Goal: Information Seeking & Learning: Find specific fact

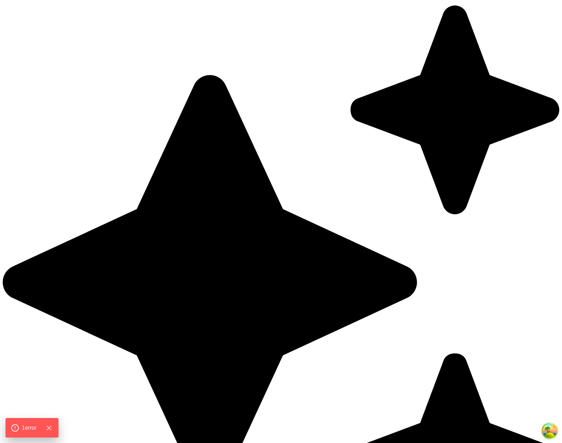
drag, startPoint x: 196, startPoint y: 227, endPoint x: 188, endPoint y: 233, distance: 10.3
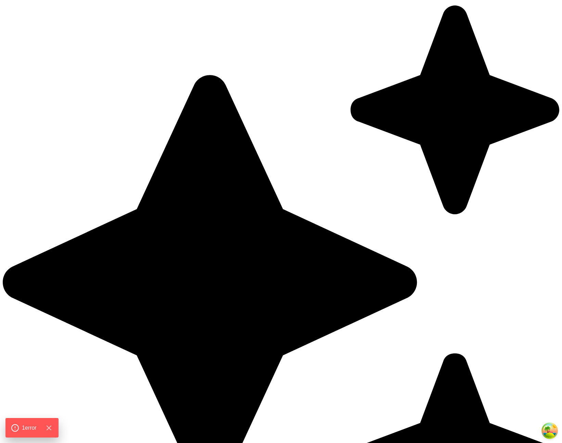
drag, startPoint x: 236, startPoint y: 421, endPoint x: 237, endPoint y: 417, distance: 3.9
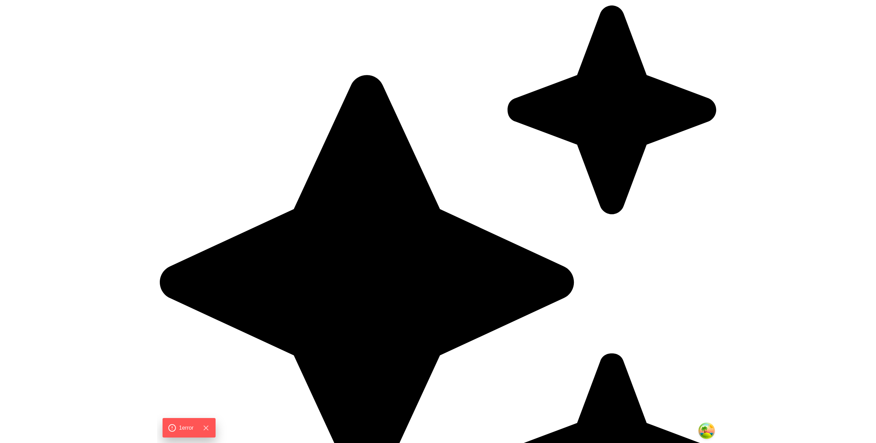
scroll to position [35, 0]
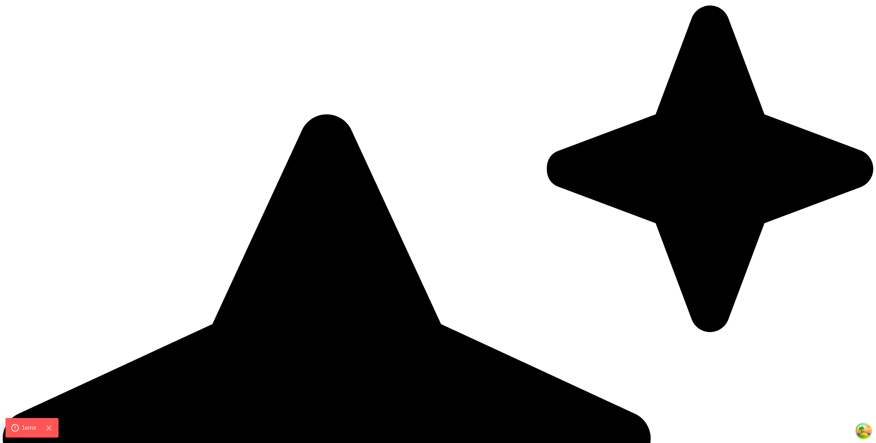
drag, startPoint x: 474, startPoint y: 290, endPoint x: 750, endPoint y: 250, distance: 279.4
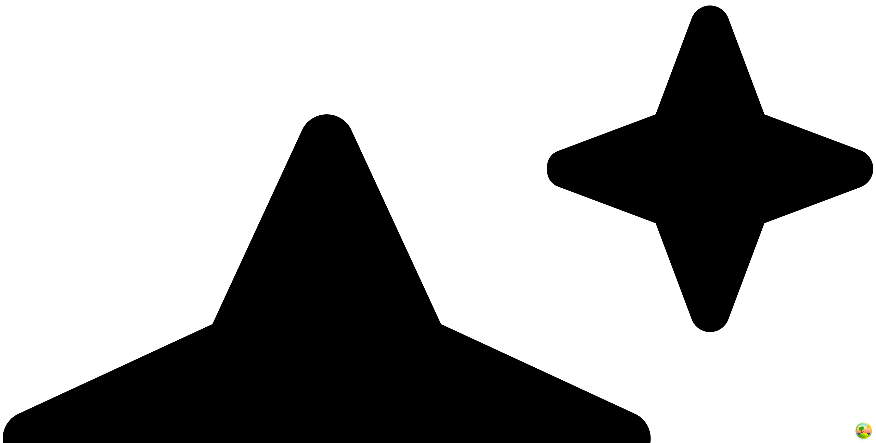
scroll to position [11613, 0]
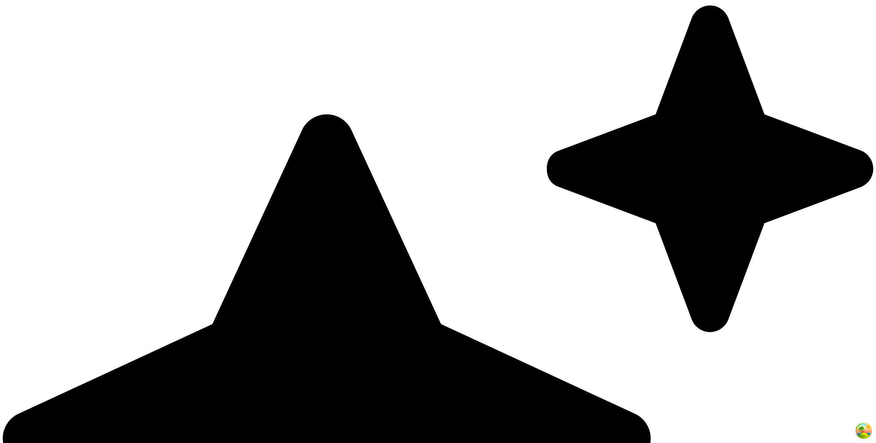
drag, startPoint x: 787, startPoint y: 266, endPoint x: 805, endPoint y: 321, distance: 58.2
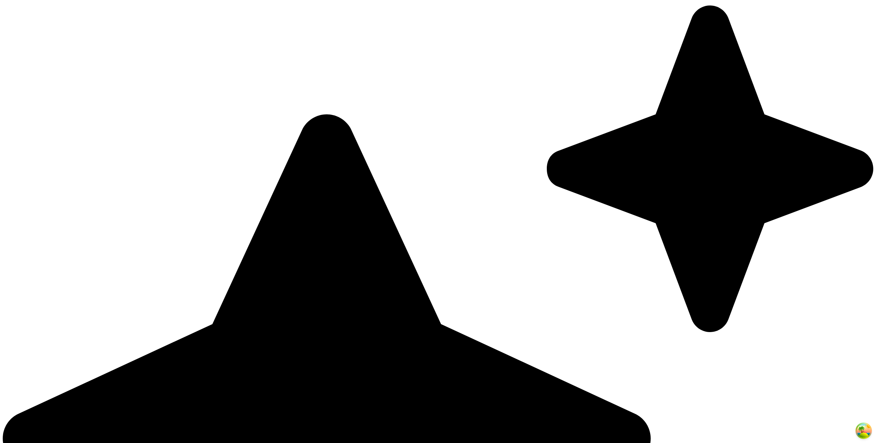
drag, startPoint x: 803, startPoint y: 232, endPoint x: 804, endPoint y: 296, distance: 64.0
drag, startPoint x: 804, startPoint y: 296, endPoint x: 764, endPoint y: 124, distance: 176.9
drag, startPoint x: 769, startPoint y: 162, endPoint x: 778, endPoint y: 278, distance: 116.4
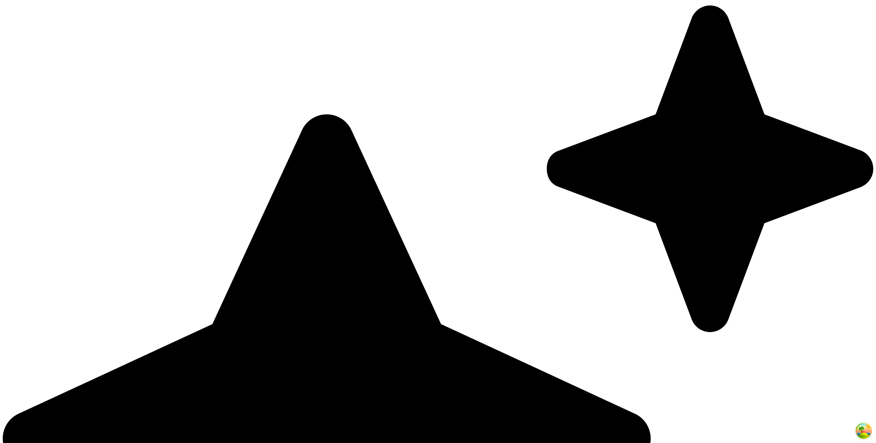
drag, startPoint x: 778, startPoint y: 278, endPoint x: 763, endPoint y: 86, distance: 192.6
drag, startPoint x: 770, startPoint y: 147, endPoint x: 786, endPoint y: 320, distance: 174.3
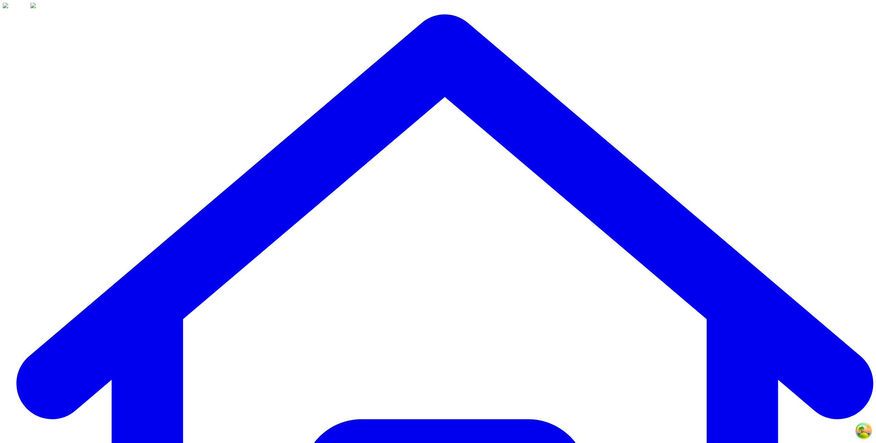
scroll to position [827, 0]
drag, startPoint x: 336, startPoint y: 247, endPoint x: 333, endPoint y: 254, distance: 7.1
drag, startPoint x: 332, startPoint y: 262, endPoint x: 334, endPoint y: 265, distance: 3.5
